Goal: Find specific page/section: Find specific page/section

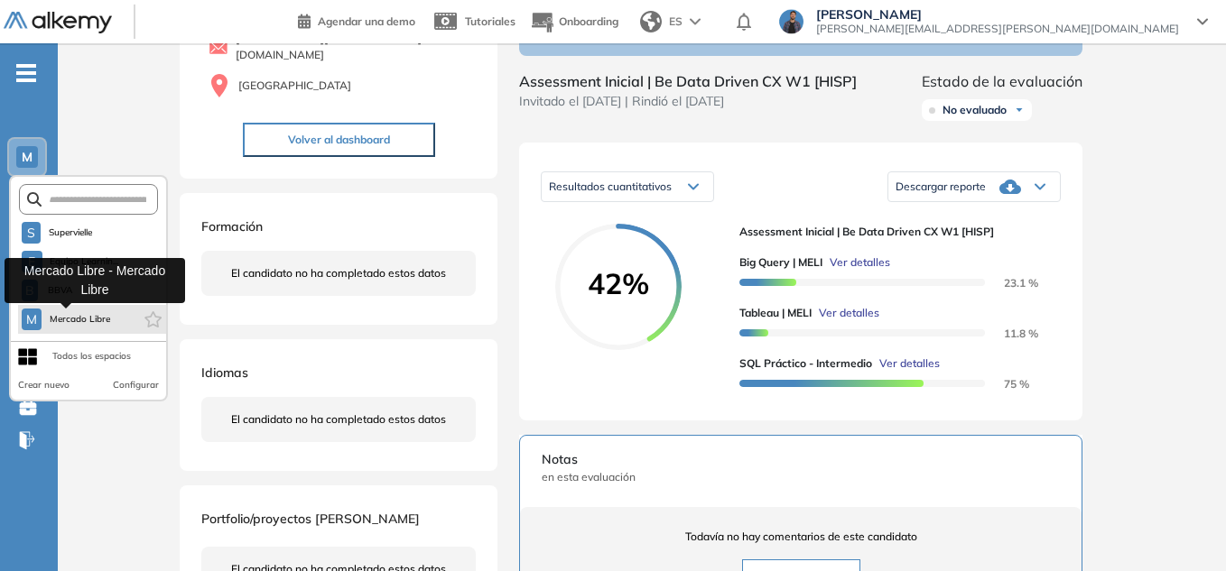
scroll to position [181, 0]
click at [58, 317] on span "Mercado Libre" at bounding box center [80, 319] width 62 height 14
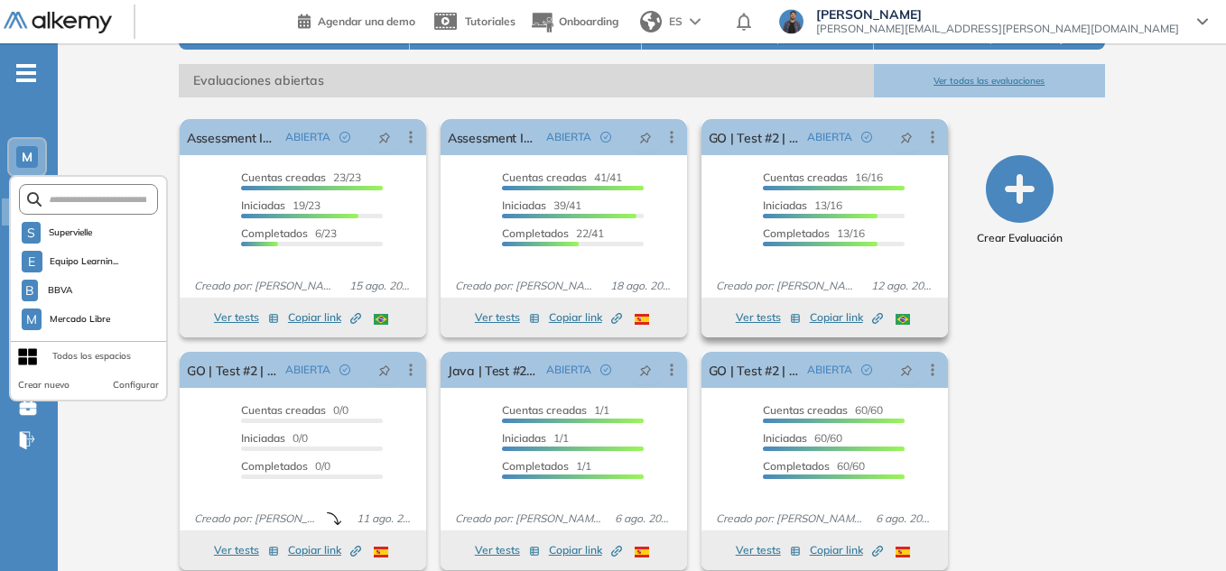
scroll to position [271, 0]
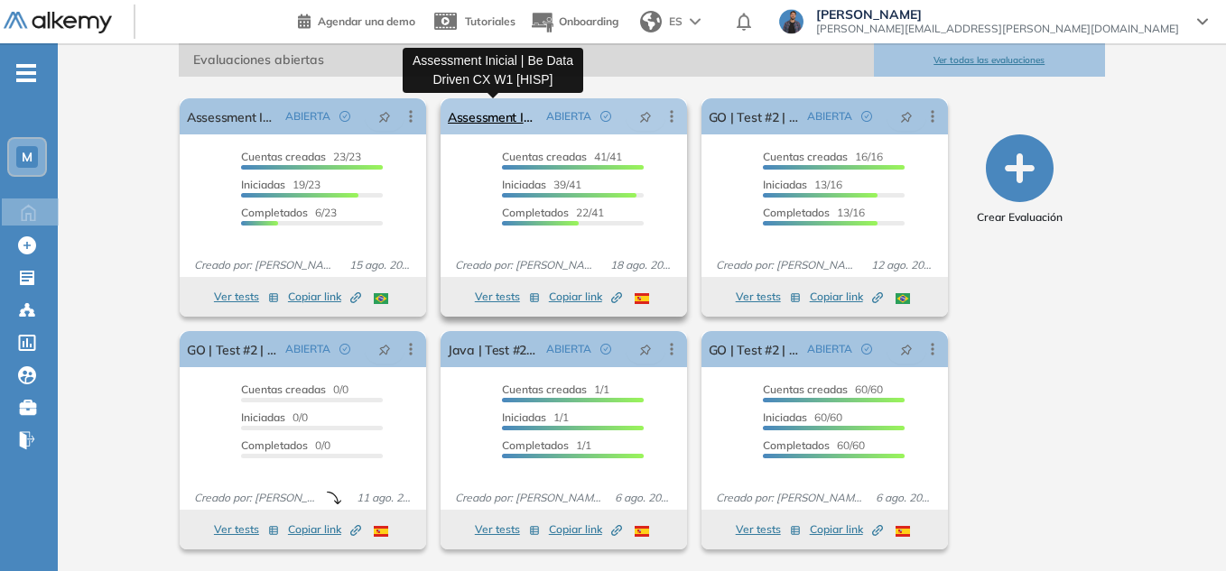
click at [497, 115] on link "Assessment Inicial | Be Data Driven CX W1 [HISP]" at bounding box center [493, 116] width 91 height 36
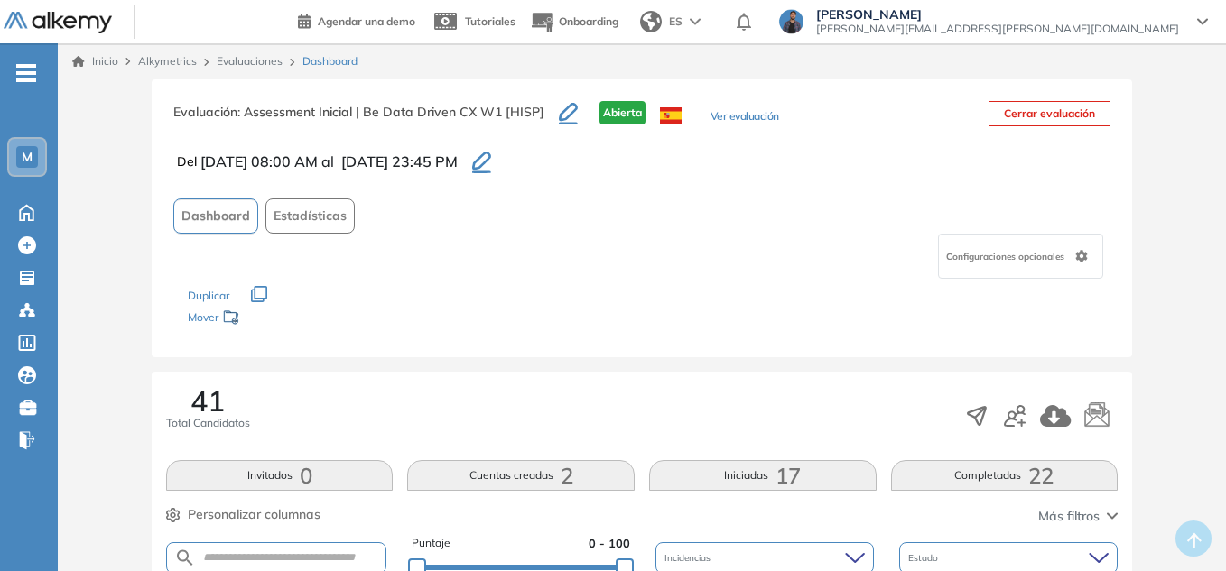
click at [256, 62] on link "Evaluaciones" at bounding box center [250, 61] width 66 height 14
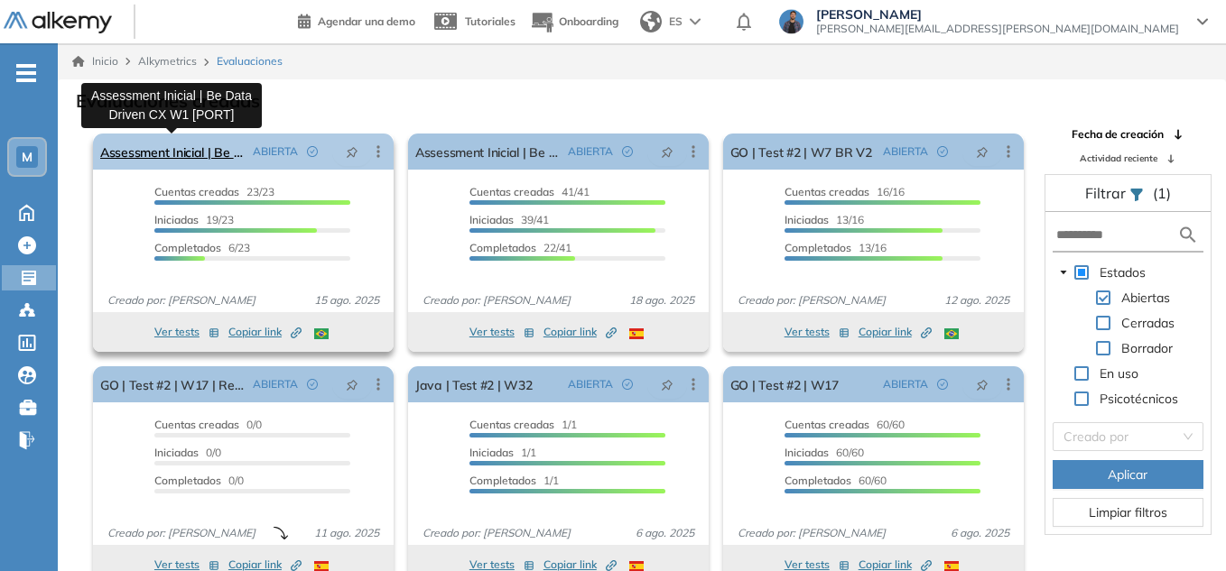
click at [163, 154] on link "Assessment Inicial | Be Data Driven CX W1 [PORT]" at bounding box center [172, 152] width 145 height 36
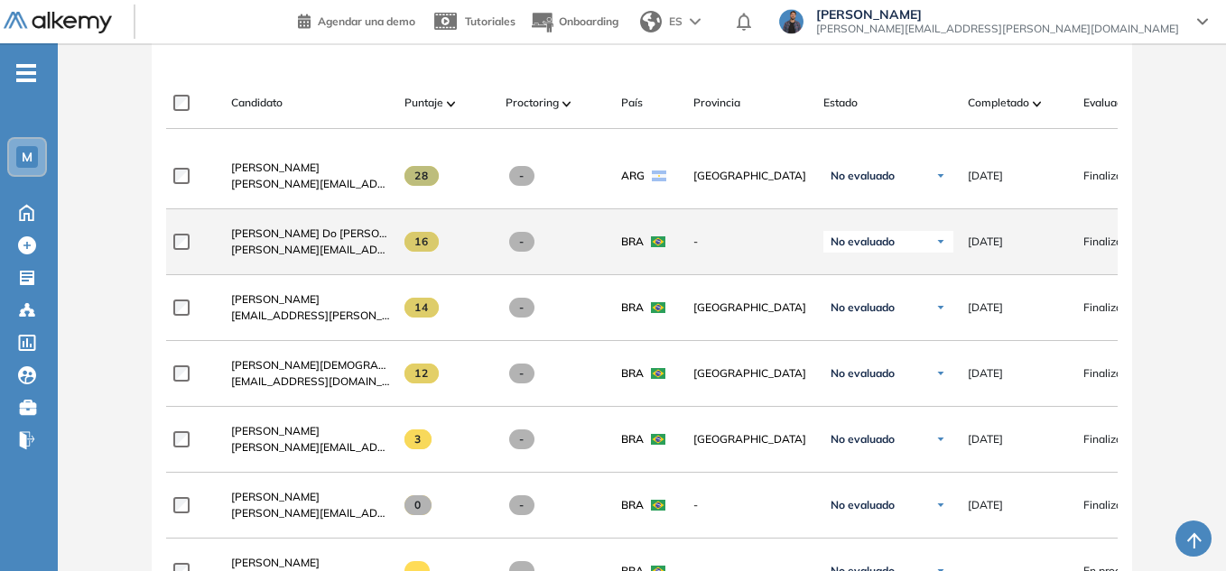
scroll to position [542, 0]
